Goal: Task Accomplishment & Management: Manage account settings

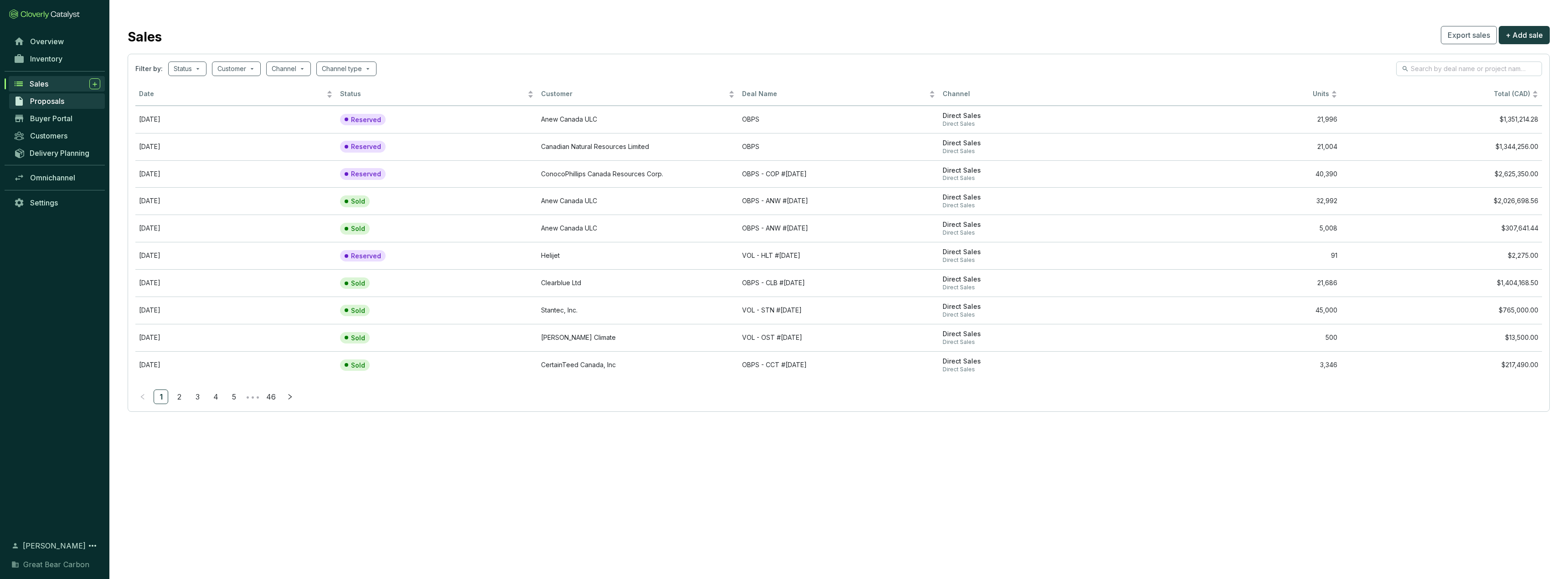
click at [52, 102] on span "Proposals" at bounding box center [47, 101] width 34 height 9
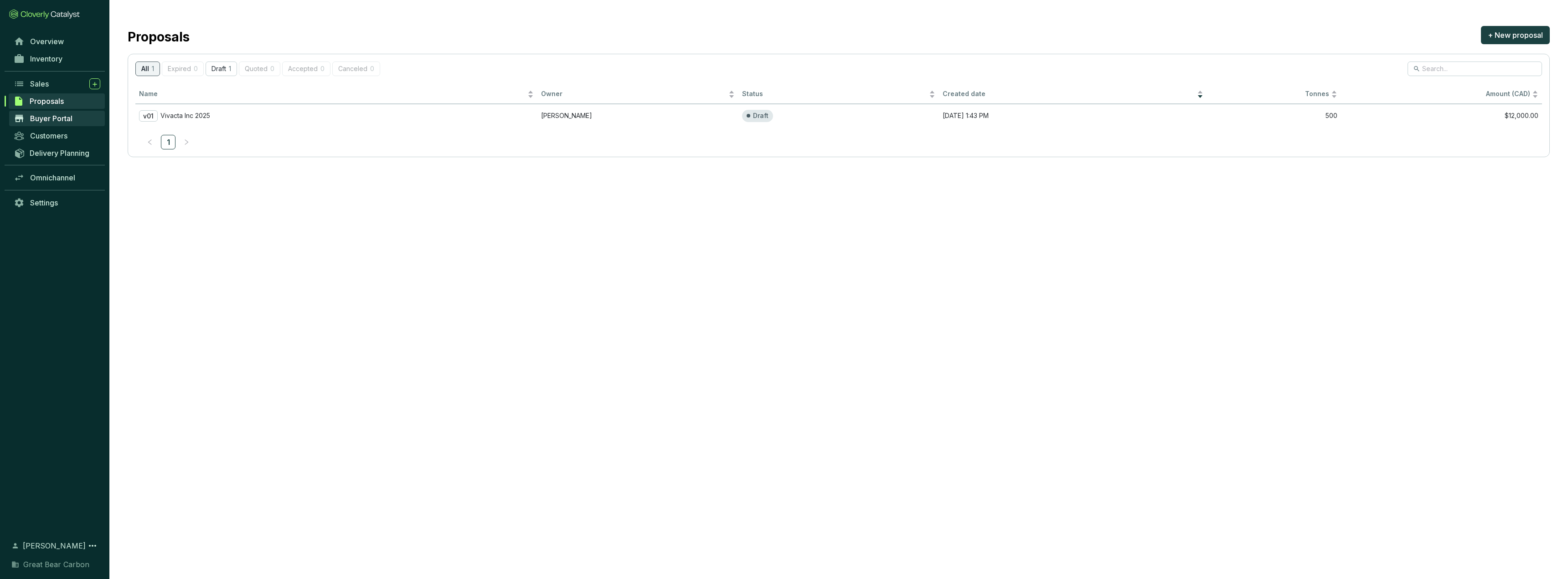
click at [65, 120] on span "Buyer Portal" at bounding box center [51, 118] width 43 height 9
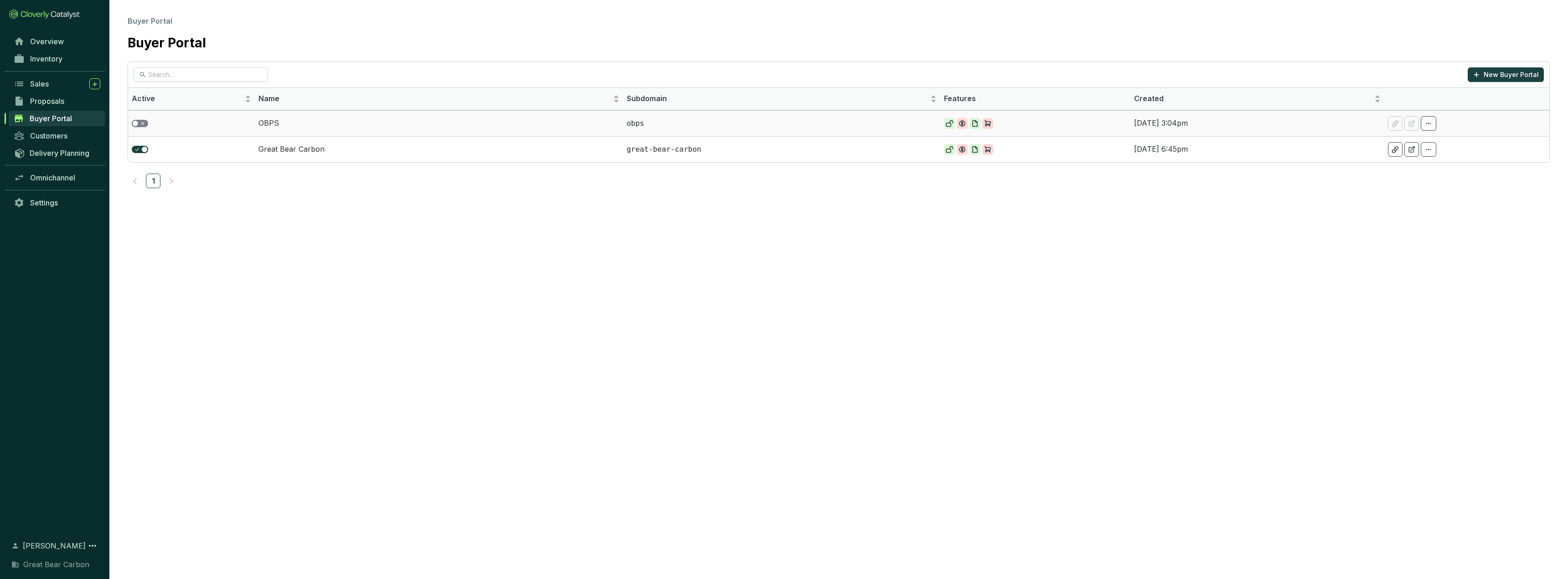
click at [139, 124] on button "button" at bounding box center [139, 123] width 16 height 7
click at [332, 124] on td "OBPS" at bounding box center [439, 123] width 368 height 26
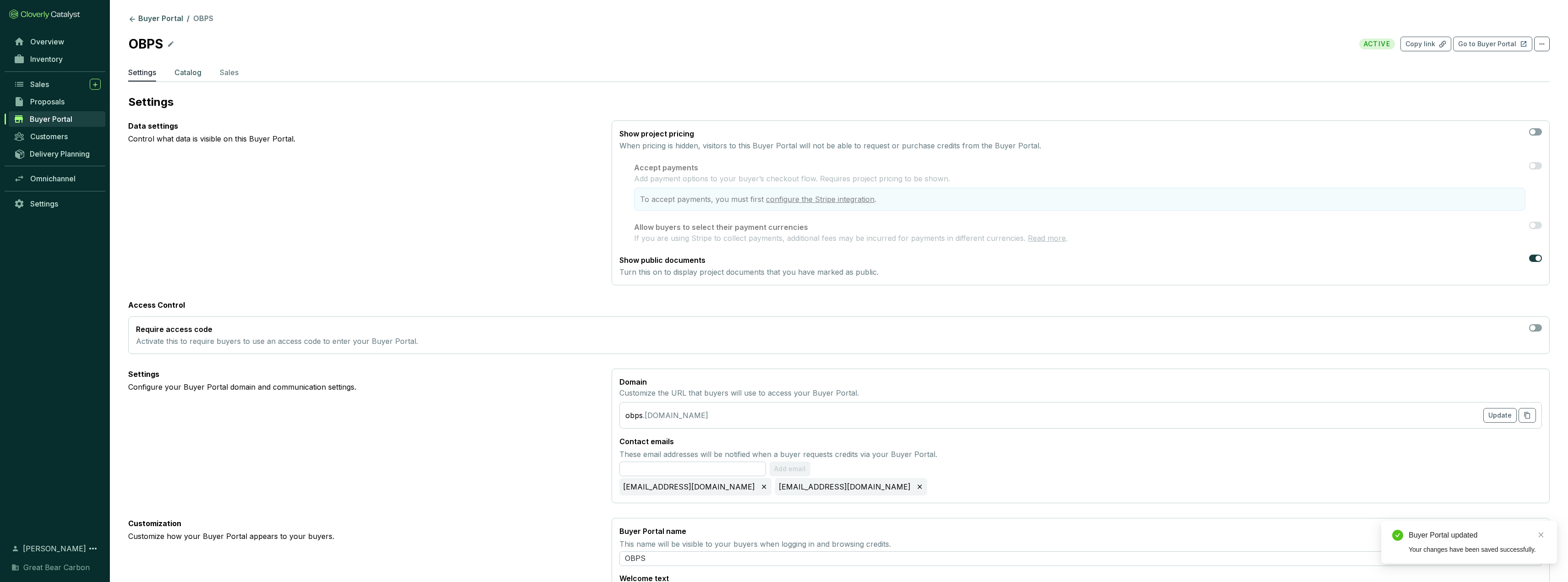
click at [187, 72] on p "Catalog" at bounding box center [188, 72] width 27 height 11
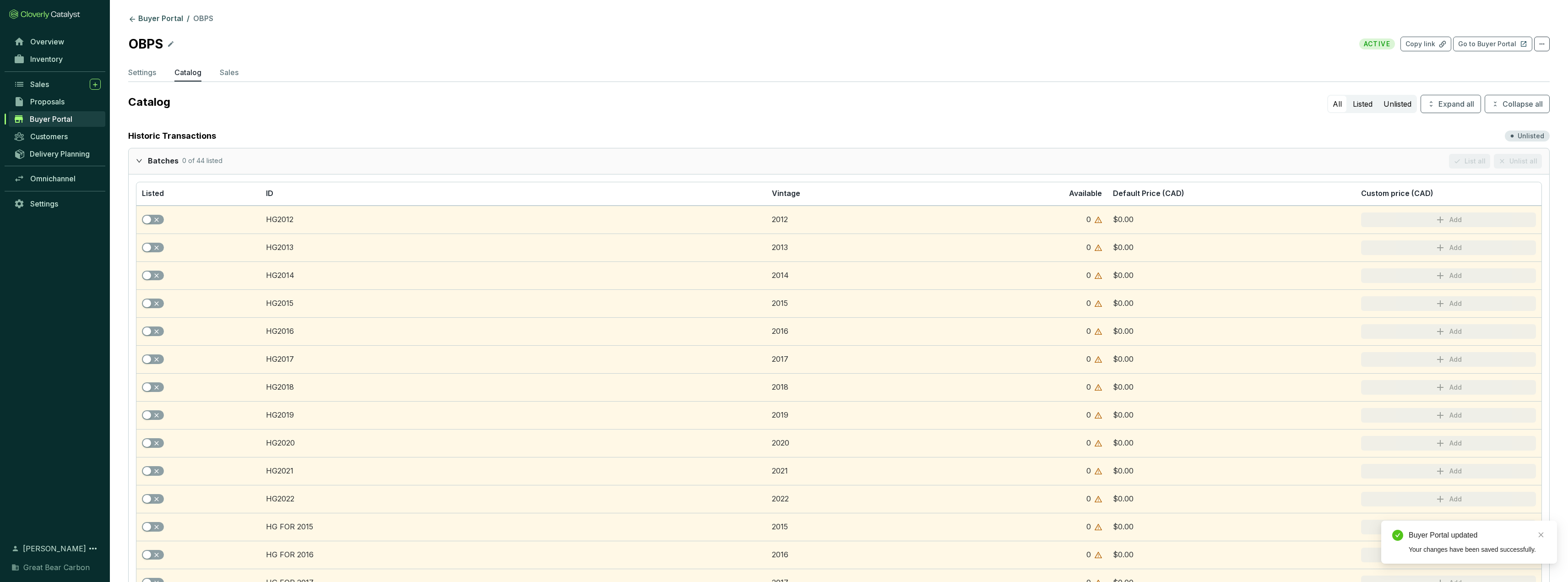
click at [138, 160] on icon "expanded" at bounding box center [139, 160] width 6 height 3
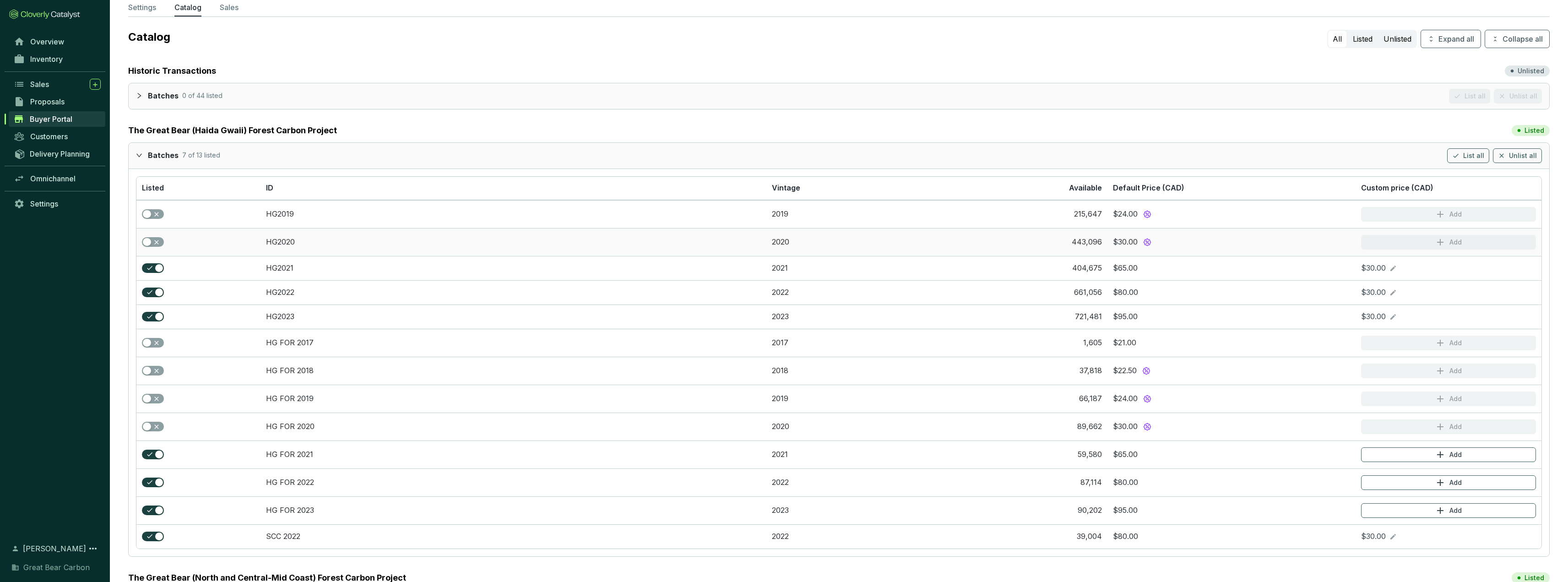
scroll to position [138, 0]
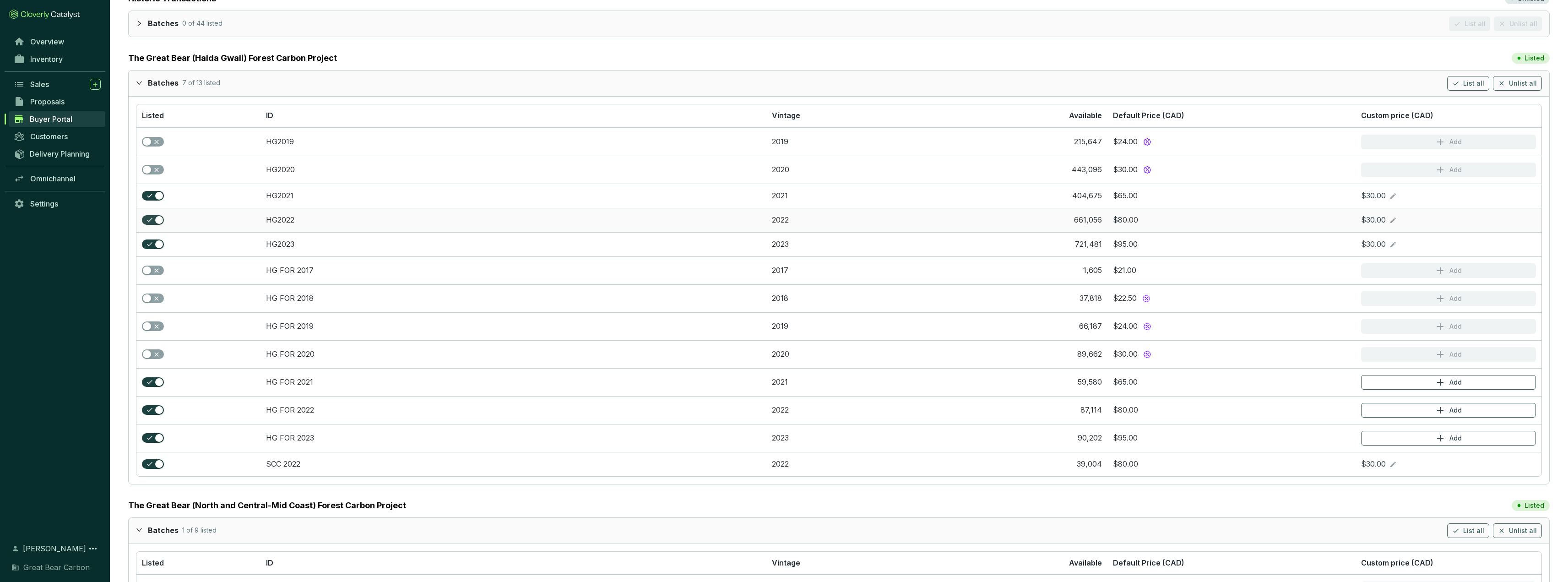
click at [154, 222] on span "button" at bounding box center [153, 220] width 22 height 10
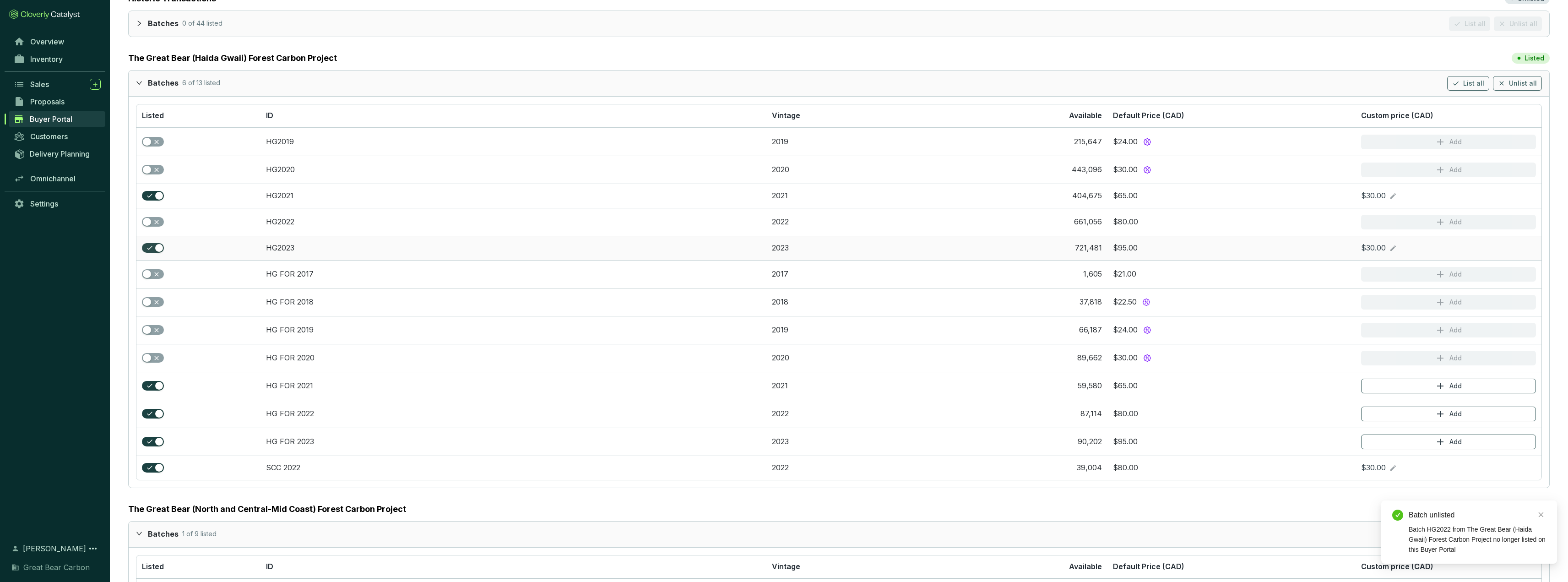
click at [152, 245] on span "button" at bounding box center [153, 248] width 22 height 10
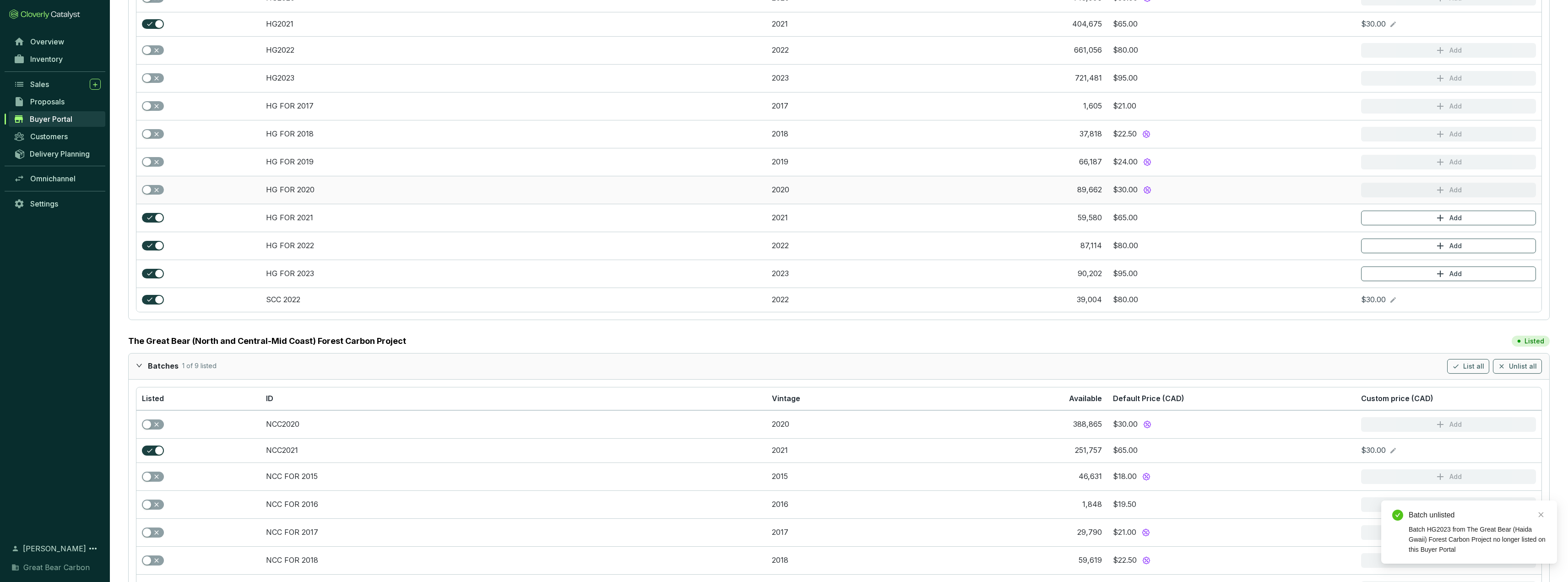
scroll to position [320, 0]
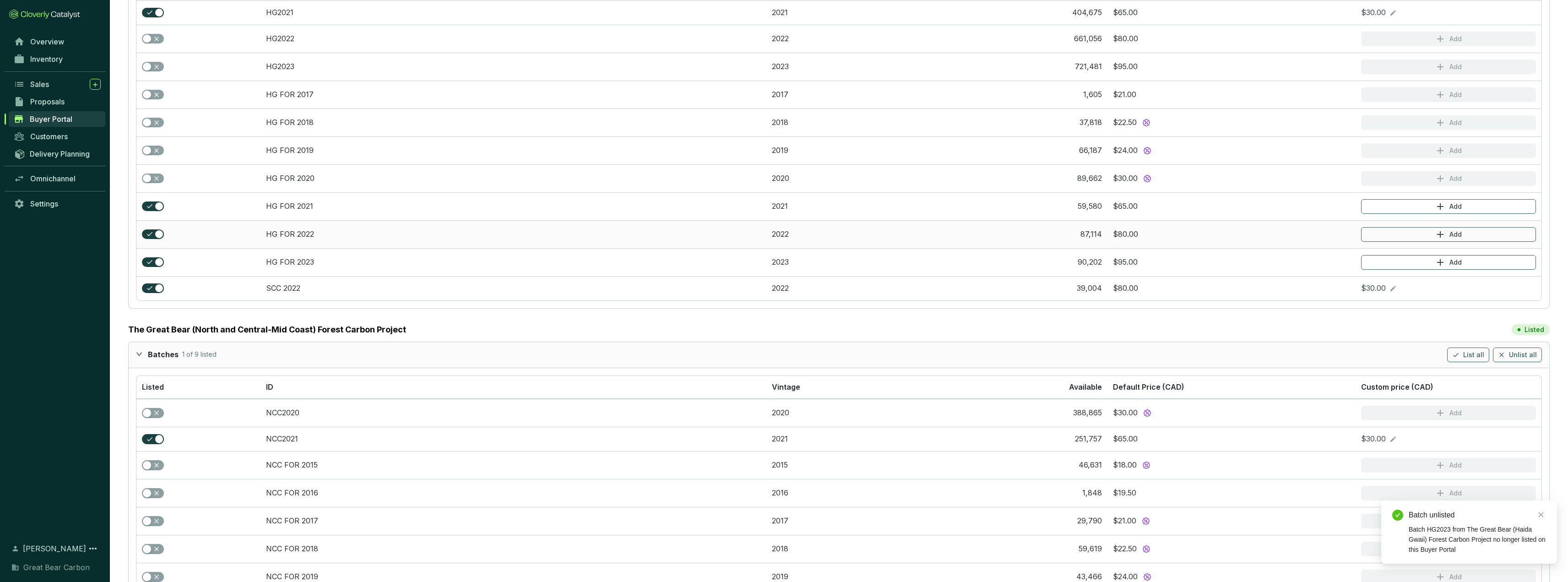
click at [150, 227] on td at bounding box center [198, 234] width 124 height 28
click at [154, 234] on button "button" at bounding box center [153, 234] width 22 height 10
click at [153, 262] on span "button" at bounding box center [153, 262] width 22 height 10
click at [153, 285] on span "button" at bounding box center [153, 289] width 22 height 10
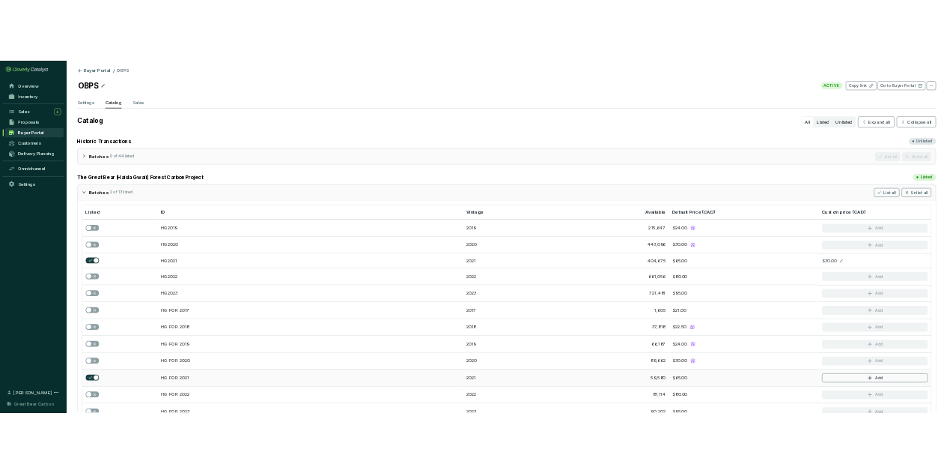
scroll to position [0, 0]
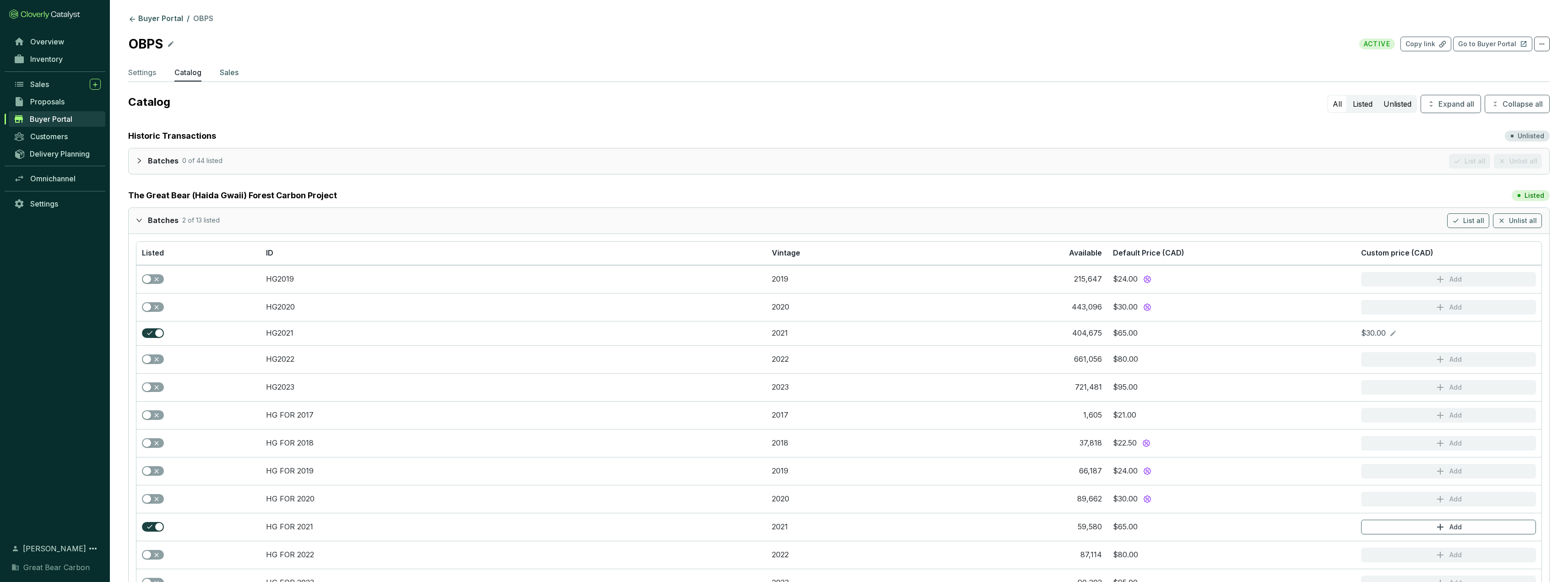
click at [232, 74] on p "Sales" at bounding box center [229, 72] width 19 height 11
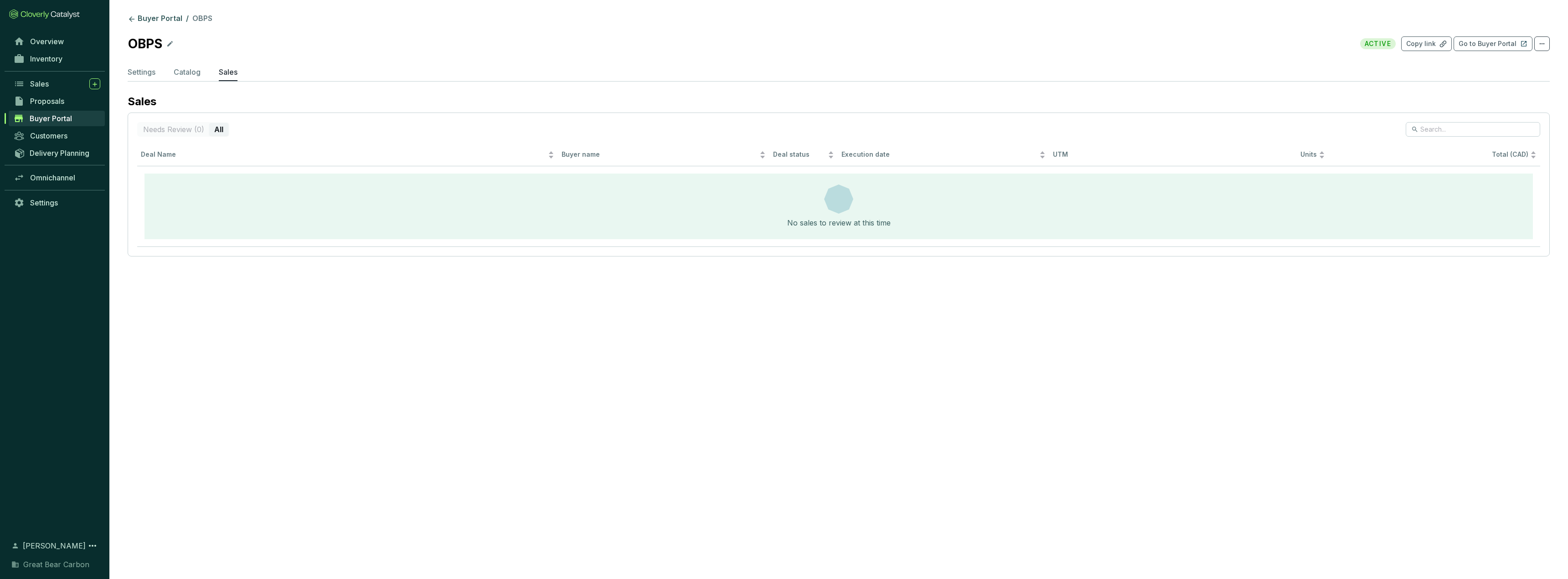
click at [126, 69] on section "Buyer Portal / OBPS OBPS ACTIVE Copy link Go to Buyer Portal Settings Catalog S…" at bounding box center [839, 137] width 1458 height 275
click at [142, 15] on link "Buyer Portal" at bounding box center [155, 19] width 58 height 11
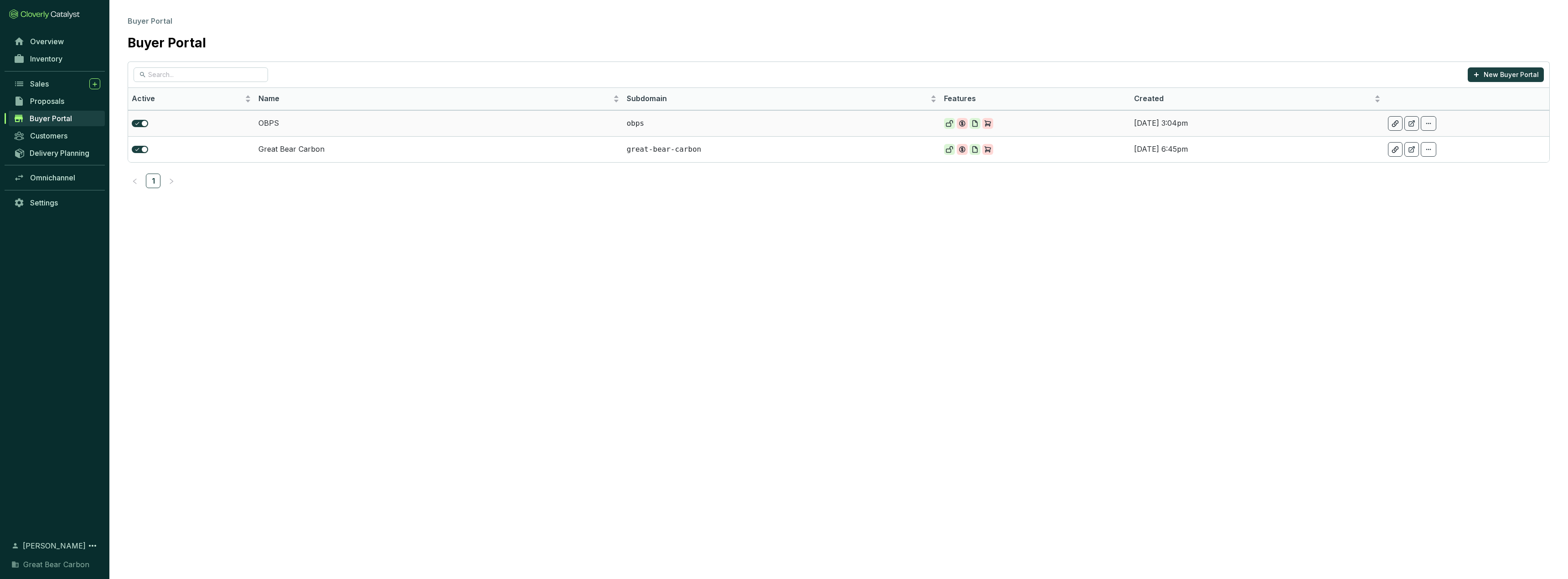
click at [284, 119] on td "OBPS" at bounding box center [439, 123] width 368 height 26
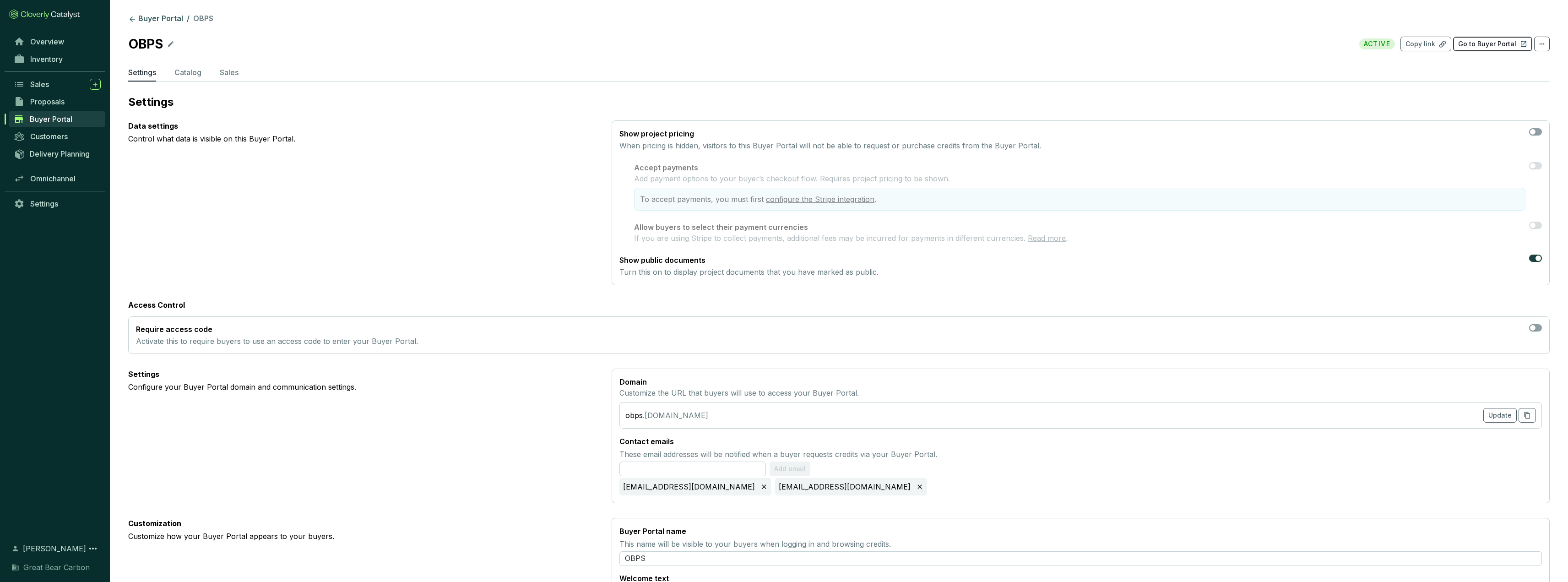
click at [578, 41] on p "Go to Buyer Portal" at bounding box center [1487, 43] width 58 height 9
click at [131, 17] on icon at bounding box center [132, 19] width 8 height 8
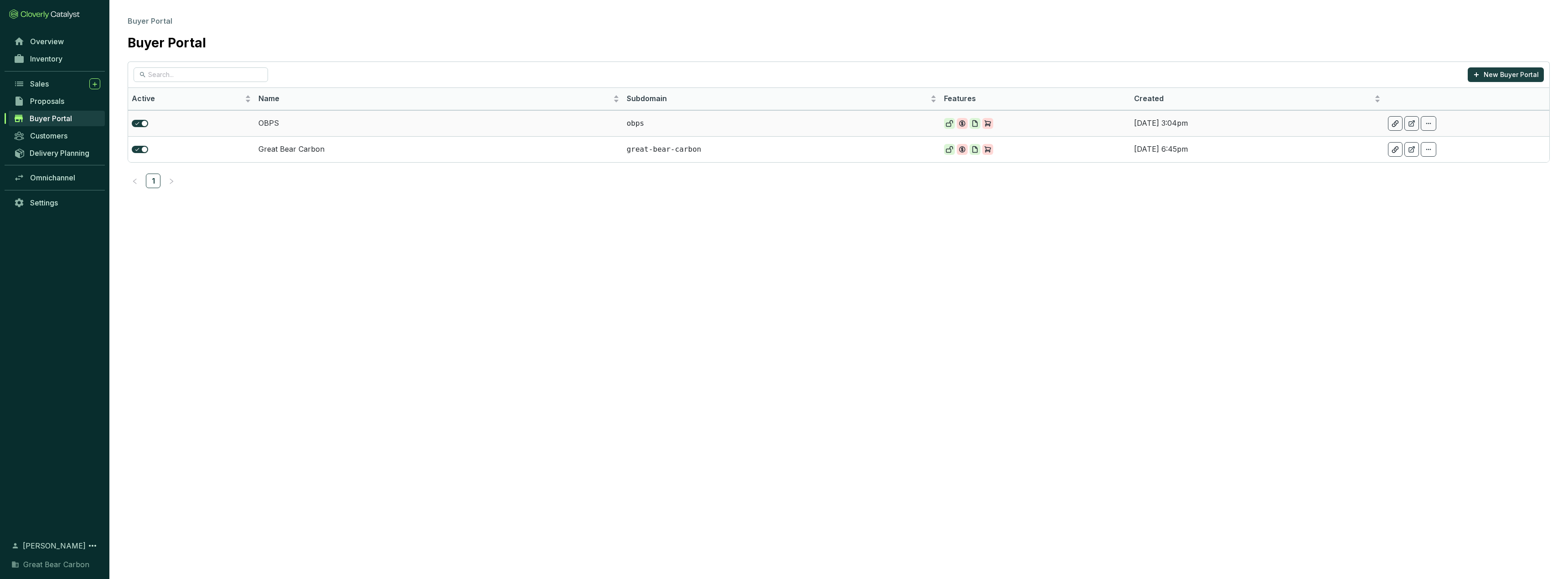
click at [318, 133] on td "OBPS" at bounding box center [439, 123] width 368 height 26
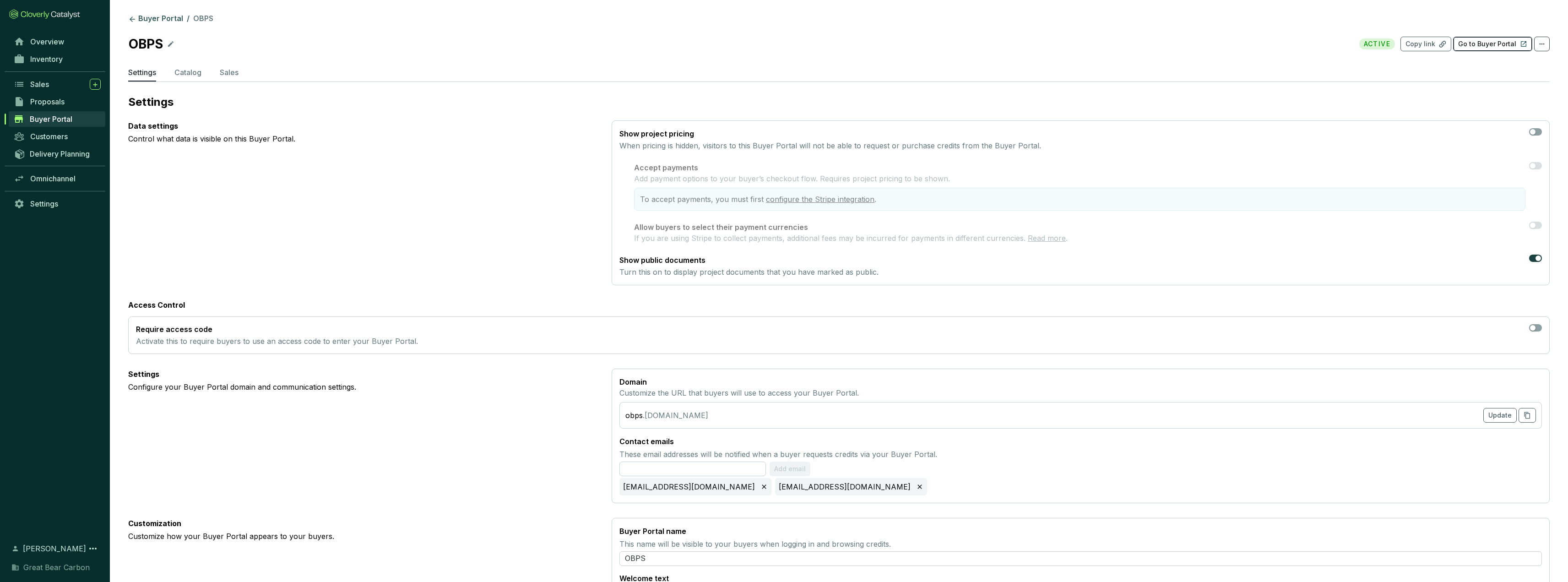
click at [578, 43] on p "Go to Buyer Portal" at bounding box center [1487, 43] width 58 height 9
